Goal: Information Seeking & Learning: Compare options

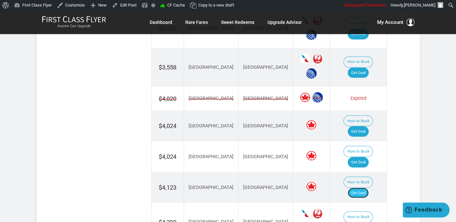
click at [364, 187] on link "Get Deal" at bounding box center [357, 192] width 21 height 10
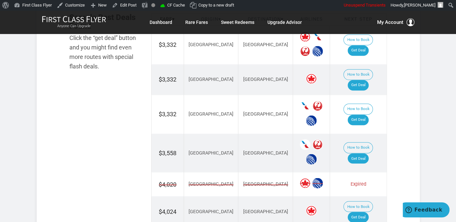
scroll to position [501, 0]
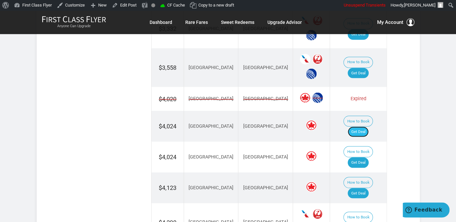
click at [362, 126] on link "Get Deal" at bounding box center [357, 131] width 21 height 10
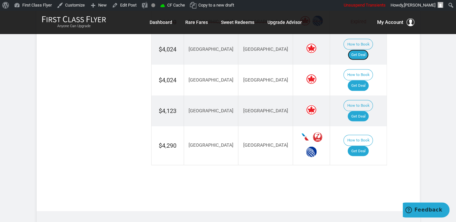
scroll to position [604, 0]
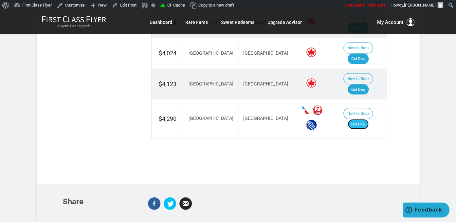
click at [359, 119] on link "Get Deal" at bounding box center [357, 124] width 21 height 10
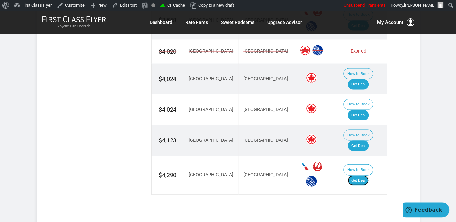
scroll to position [501, 0]
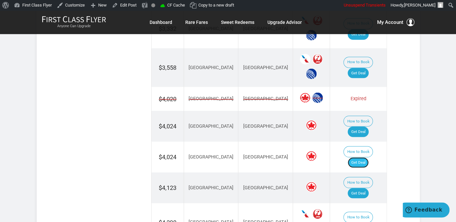
click at [368, 157] on link "Get Deal" at bounding box center [357, 162] width 21 height 10
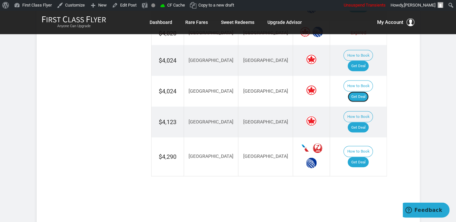
scroll to position [570, 0]
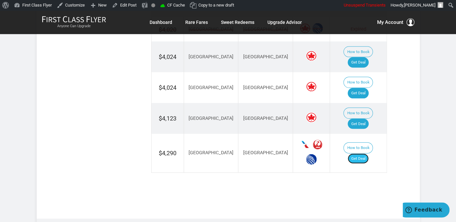
click at [364, 153] on link "Get Deal" at bounding box center [357, 158] width 21 height 10
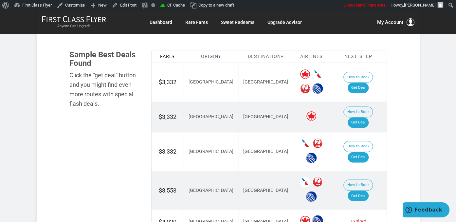
scroll to position [363, 0]
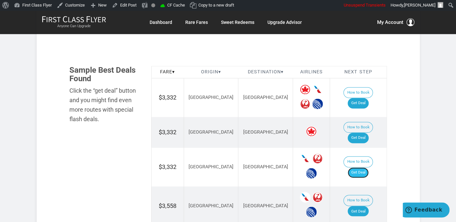
click at [360, 167] on link "Get Deal" at bounding box center [357, 172] width 21 height 10
click at [365, 167] on link "Get Deal" at bounding box center [357, 172] width 21 height 10
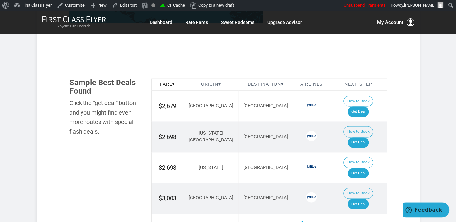
scroll to position [380, 0]
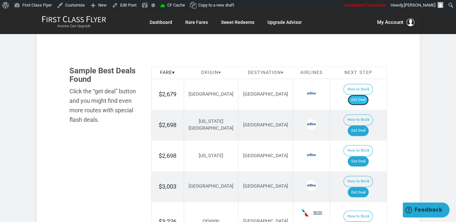
click at [359, 95] on link "Get Deal" at bounding box center [357, 100] width 21 height 10
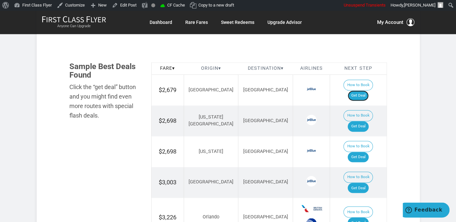
scroll to position [449, 0]
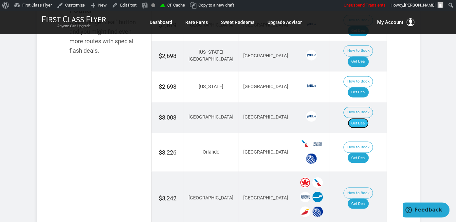
click at [358, 118] on link "Get Deal" at bounding box center [357, 123] width 21 height 10
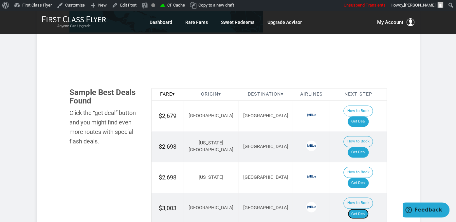
scroll to position [380, 0]
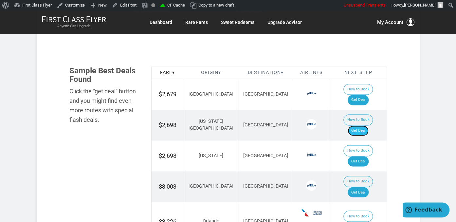
click at [366, 125] on link "Get Deal" at bounding box center [357, 130] width 21 height 10
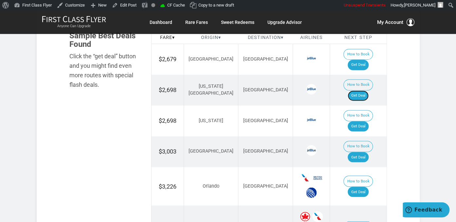
scroll to position [449, 0]
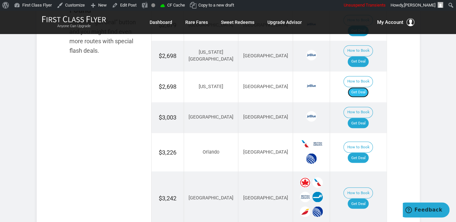
click at [365, 87] on link "Get Deal" at bounding box center [357, 92] width 21 height 10
click at [367, 152] on link "Get Deal" at bounding box center [357, 157] width 21 height 10
click at [355, 152] on link "Get Deal" at bounding box center [357, 157] width 21 height 10
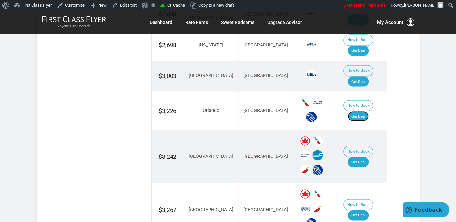
scroll to position [518, 0]
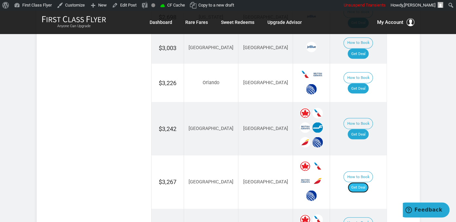
click at [365, 182] on link "Get Deal" at bounding box center [357, 187] width 21 height 10
click at [365, 129] on link "Get Deal" at bounding box center [357, 134] width 21 height 10
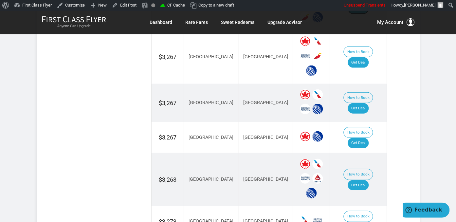
scroll to position [691, 0]
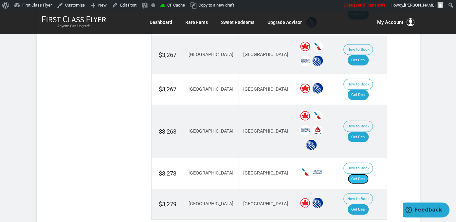
click at [364, 174] on link "Get Deal" at bounding box center [357, 179] width 21 height 10
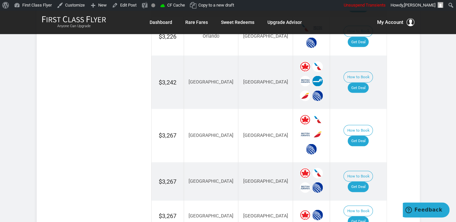
scroll to position [552, 0]
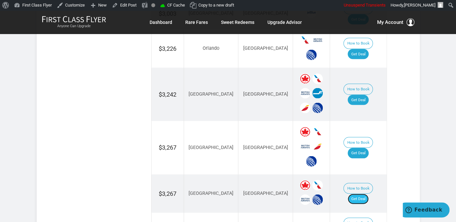
click at [360, 193] on link "Get Deal" at bounding box center [357, 198] width 21 height 10
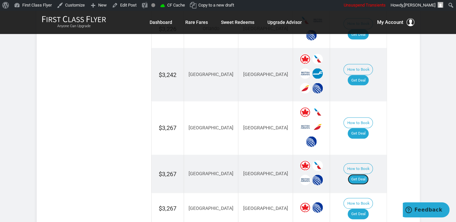
scroll to position [587, 0]
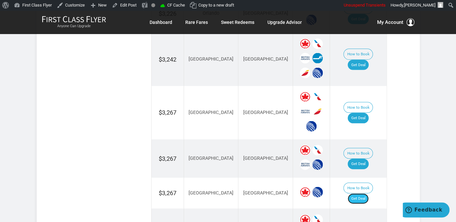
click at [359, 193] on link "Get Deal" at bounding box center [357, 198] width 21 height 10
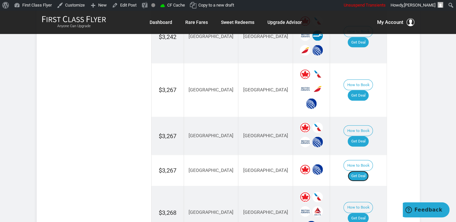
scroll to position [622, 0]
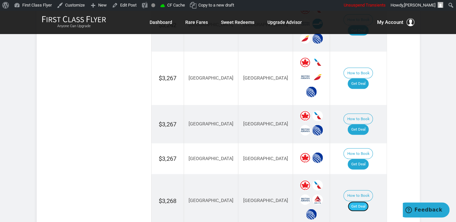
click at [366, 201] on link "Get Deal" at bounding box center [357, 206] width 21 height 10
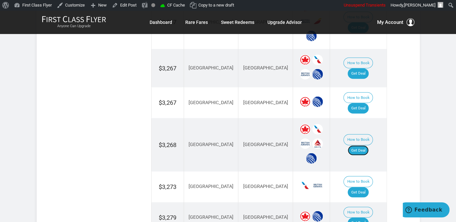
scroll to position [691, 0]
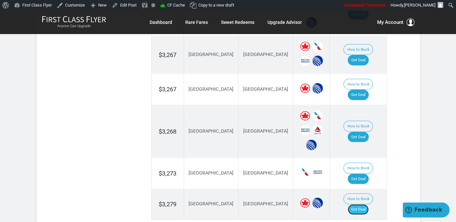
click at [364, 204] on link "Get Deal" at bounding box center [357, 209] width 21 height 10
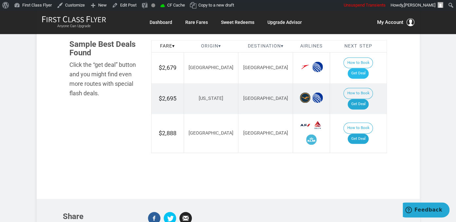
scroll to position [380, 0]
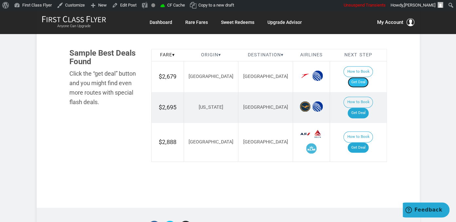
click at [367, 77] on link "Get Deal" at bounding box center [357, 82] width 21 height 10
click at [361, 142] on link "Get Deal" at bounding box center [357, 147] width 21 height 10
click at [357, 108] on link "Get Deal" at bounding box center [357, 113] width 21 height 10
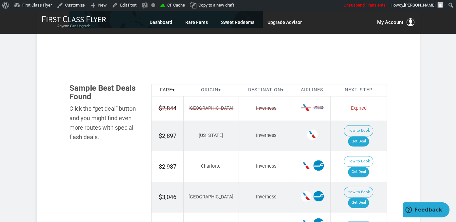
scroll to position [345, 0]
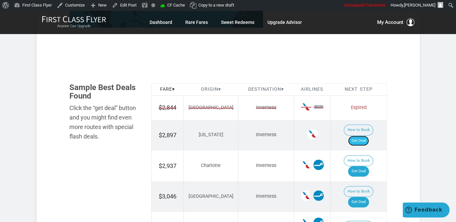
click at [361, 135] on link "Get Deal" at bounding box center [358, 140] width 21 height 10
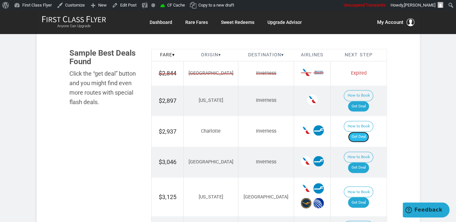
click at [367, 131] on link "Get Deal" at bounding box center [358, 136] width 21 height 10
click at [364, 162] on link "Get Deal" at bounding box center [358, 167] width 21 height 10
click at [369, 197] on link "Get Deal" at bounding box center [358, 202] width 21 height 10
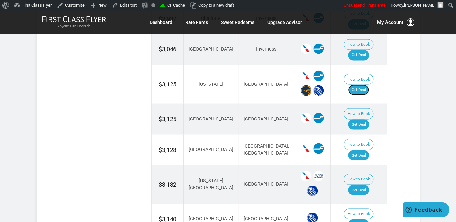
scroll to position [518, 0]
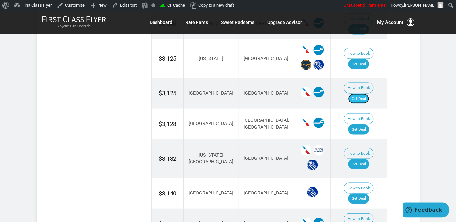
click at [369, 93] on link "Get Deal" at bounding box center [358, 98] width 21 height 10
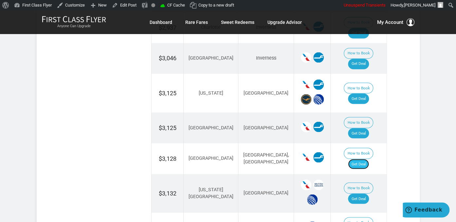
click at [366, 159] on link "Get Deal" at bounding box center [358, 164] width 21 height 10
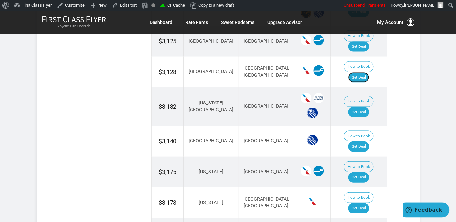
scroll to position [587, 0]
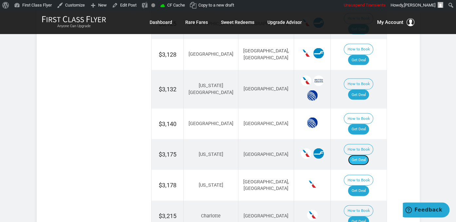
click at [364, 155] on link "Get Deal" at bounding box center [358, 160] width 21 height 10
click at [361, 185] on link "Get Deal" at bounding box center [358, 190] width 21 height 10
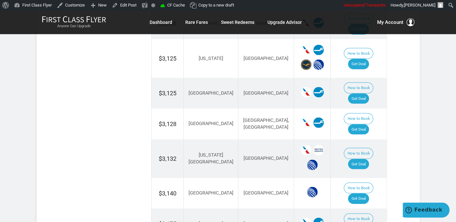
scroll to position [518, 0]
click at [365, 193] on link "Get Deal" at bounding box center [358, 198] width 21 height 10
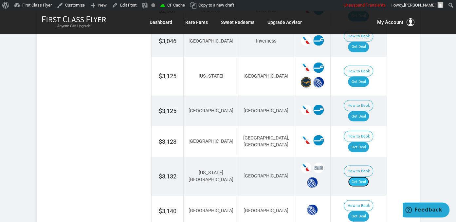
click at [363, 176] on link "Get Deal" at bounding box center [358, 181] width 21 height 10
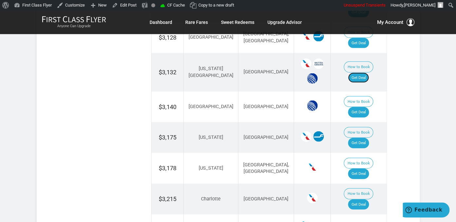
scroll to position [673, 0]
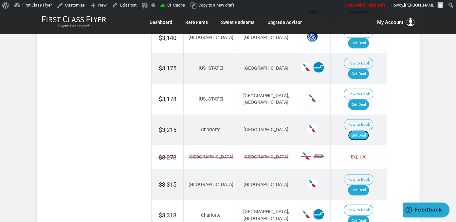
click at [363, 130] on link "Get Deal" at bounding box center [358, 135] width 21 height 10
click at [359, 185] on link "Get Deal" at bounding box center [358, 190] width 21 height 10
click at [367, 216] on link "Get Deal" at bounding box center [358, 221] width 21 height 10
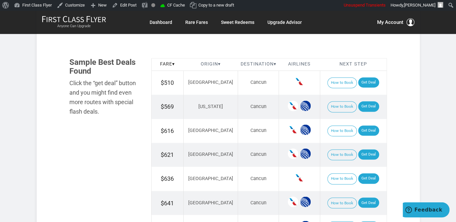
scroll to position [380, 0]
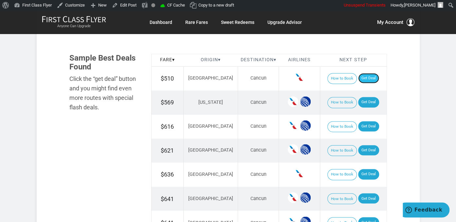
click at [364, 81] on link "Get Deal" at bounding box center [368, 78] width 21 height 10
click at [359, 101] on link "Get Deal" at bounding box center [368, 102] width 21 height 10
click at [363, 126] on link "Get Deal" at bounding box center [368, 126] width 21 height 10
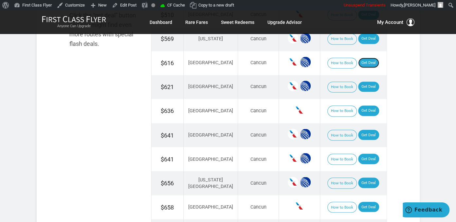
scroll to position [449, 0]
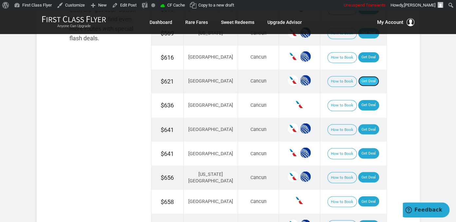
click at [361, 79] on link "Get Deal" at bounding box center [368, 81] width 21 height 10
click at [368, 177] on link "Get Deal" at bounding box center [368, 177] width 21 height 10
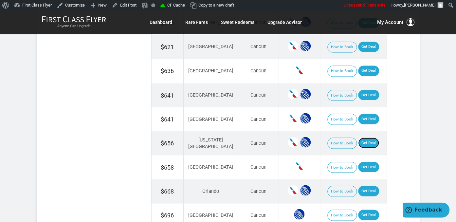
scroll to position [518, 0]
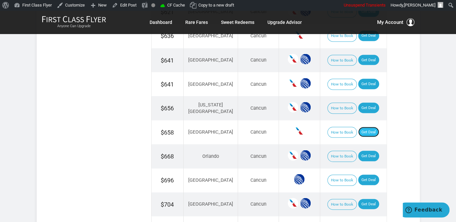
click at [368, 130] on link "Get Deal" at bounding box center [368, 132] width 21 height 10
click at [360, 152] on link "Get Deal" at bounding box center [368, 155] width 21 height 10
click at [369, 176] on link "Get Deal" at bounding box center [368, 179] width 21 height 10
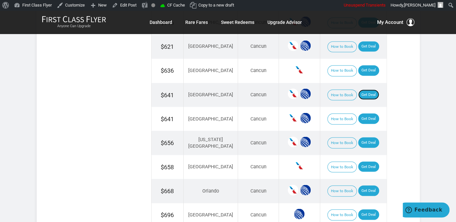
click at [368, 97] on link "Get Deal" at bounding box center [368, 94] width 21 height 10
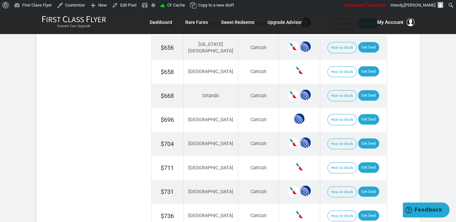
scroll to position [587, 0]
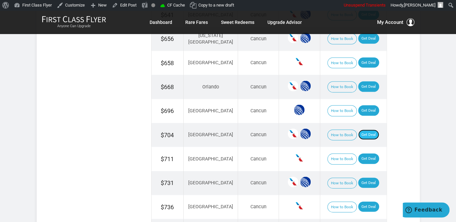
click at [360, 133] on link "Get Deal" at bounding box center [368, 135] width 21 height 10
click at [358, 181] on link "Get Deal" at bounding box center [368, 183] width 21 height 10
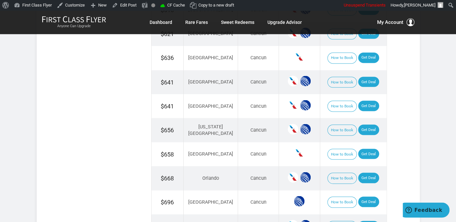
scroll to position [449, 0]
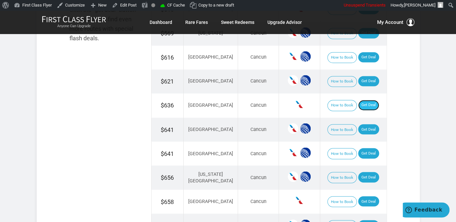
click at [364, 107] on link "Get Deal" at bounding box center [368, 105] width 21 height 10
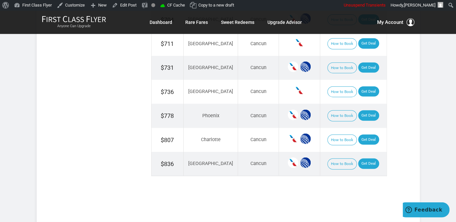
scroll to position [691, 0]
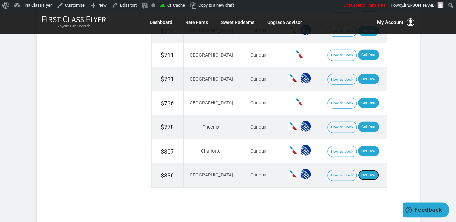
click at [369, 170] on link "Get Deal" at bounding box center [368, 175] width 21 height 10
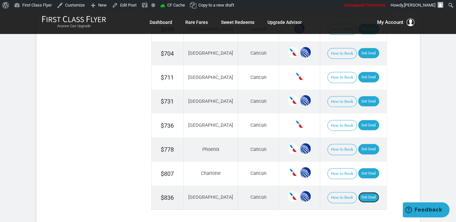
scroll to position [622, 0]
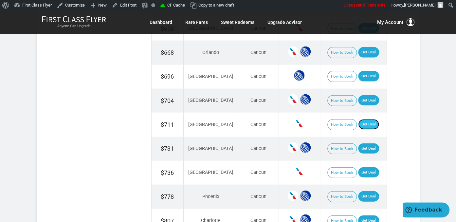
click at [368, 120] on link "Get Deal" at bounding box center [368, 124] width 21 height 10
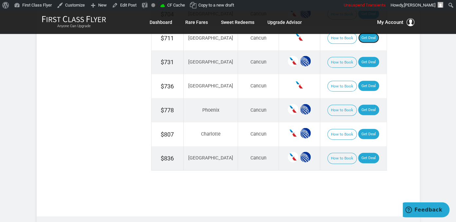
scroll to position [717, 0]
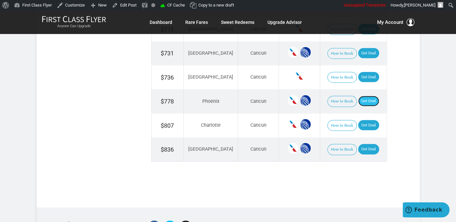
click at [359, 97] on link "Get Deal" at bounding box center [368, 101] width 21 height 10
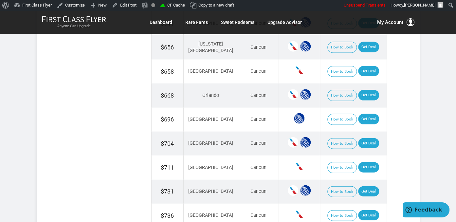
scroll to position [510, 0]
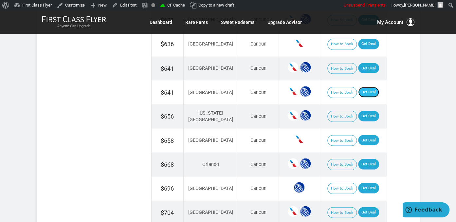
click at [362, 91] on link "Get Deal" at bounding box center [368, 92] width 21 height 10
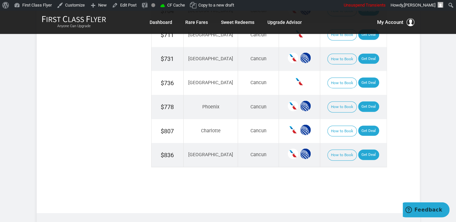
scroll to position [717, 0]
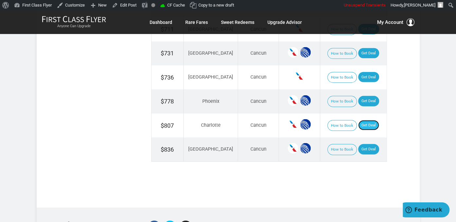
click at [358, 120] on link "Get Deal" at bounding box center [368, 125] width 21 height 10
click at [363, 72] on link "Get Deal" at bounding box center [368, 77] width 21 height 10
